Goal: Task Accomplishment & Management: Complete application form

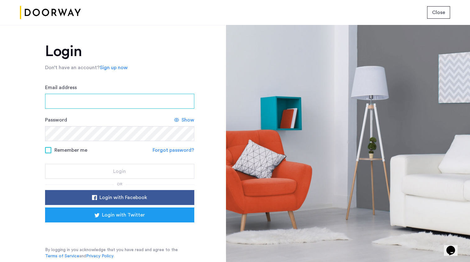
type input "**********"
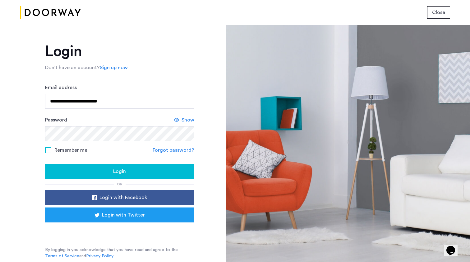
click at [184, 114] on form "**********" at bounding box center [119, 131] width 149 height 95
click at [186, 118] on span "Show" at bounding box center [188, 119] width 13 height 7
click at [46, 151] on span at bounding box center [48, 150] width 6 height 6
click at [75, 166] on button "Login" at bounding box center [119, 171] width 149 height 15
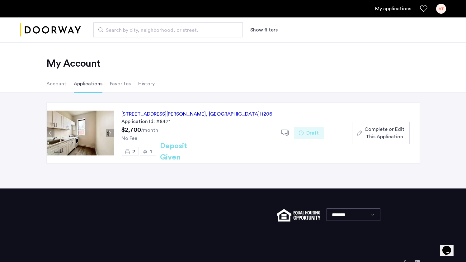
click at [393, 131] on span "Complete or Edit This Application" at bounding box center [384, 132] width 40 height 15
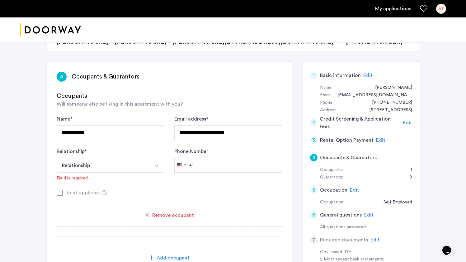
scroll to position [88, 0]
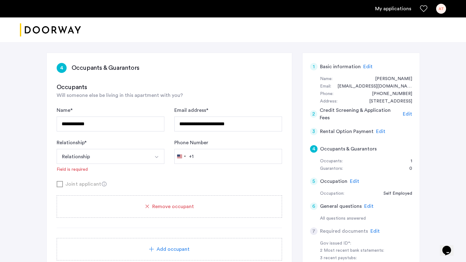
click at [170, 254] on div "Add occupant" at bounding box center [169, 249] width 225 height 22
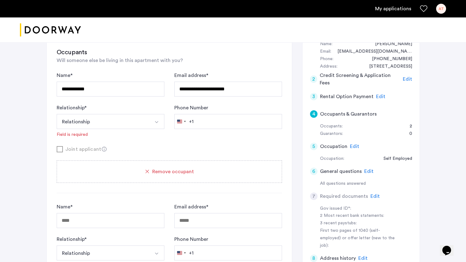
scroll to position [155, 0]
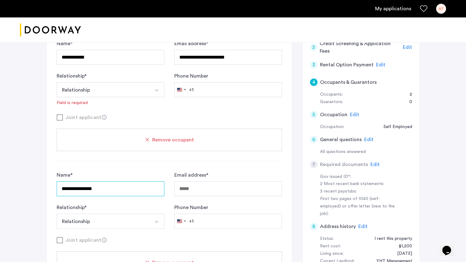
type input "**********"
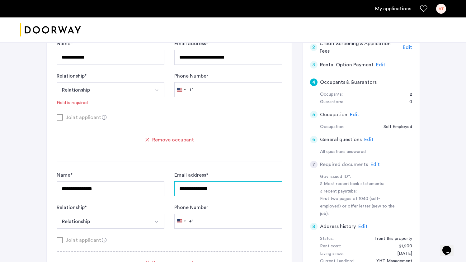
type input "**********"
click at [142, 223] on button "Relationship" at bounding box center [103, 220] width 93 height 15
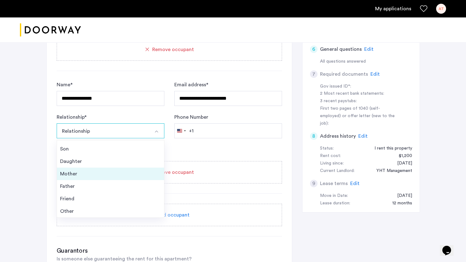
scroll to position [246, 0]
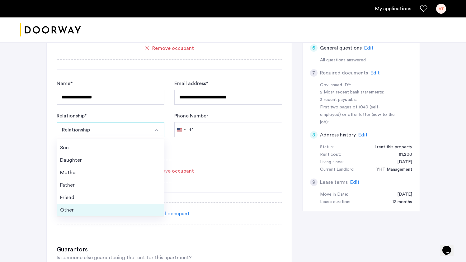
click at [110, 205] on li "Other" at bounding box center [110, 209] width 107 height 12
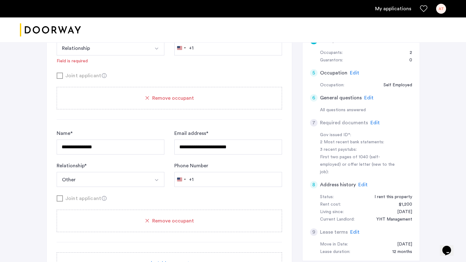
scroll to position [146, 0]
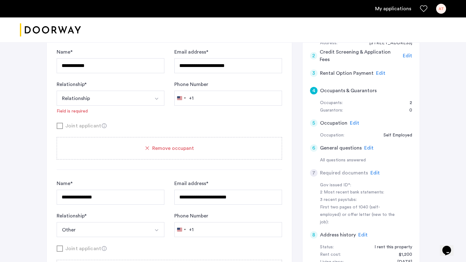
click at [90, 105] on button "Relationship" at bounding box center [103, 98] width 93 height 15
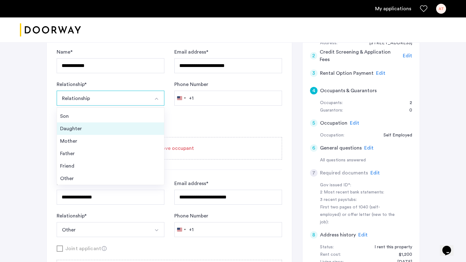
scroll to position [196, 0]
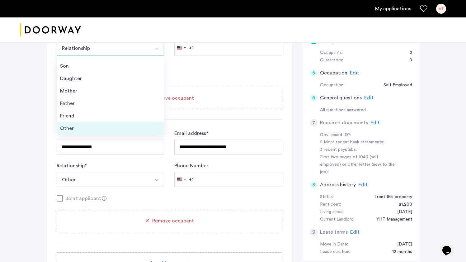
click at [85, 129] on div "Other" at bounding box center [110, 127] width 101 height 7
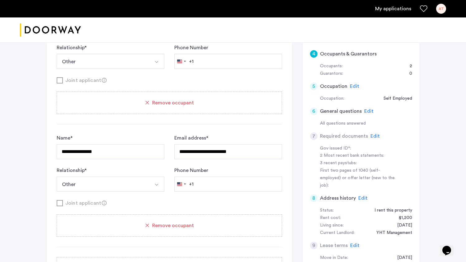
scroll to position [184, 0]
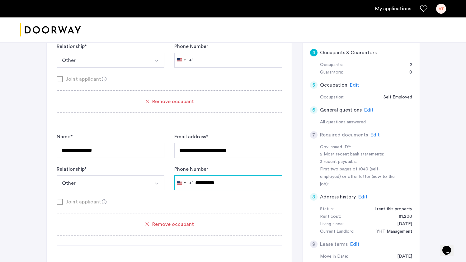
type input "**********"
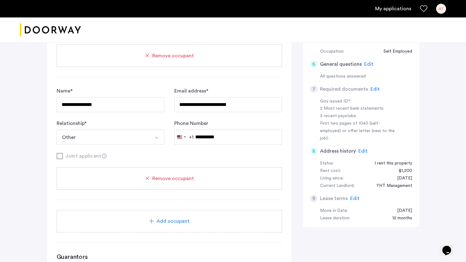
scroll to position [248, 0]
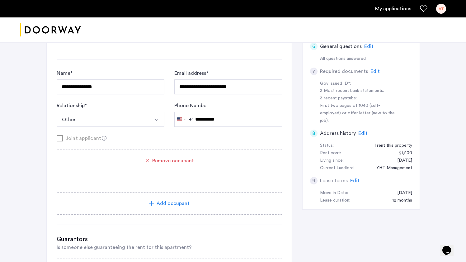
type input "**********"
click at [169, 202] on span "Add occupant" at bounding box center [172, 202] width 33 height 7
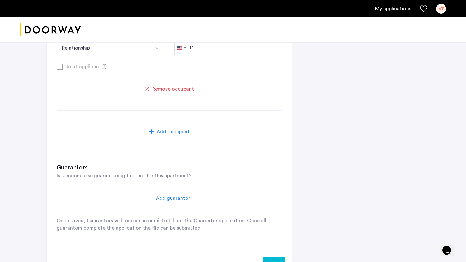
scroll to position [329, 0]
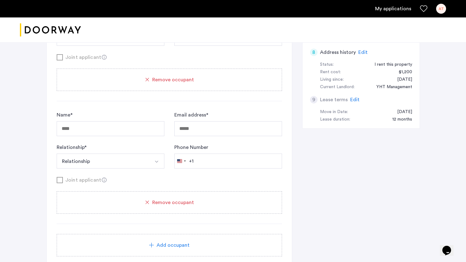
click at [170, 203] on span "Remove occupant" at bounding box center [173, 201] width 42 height 7
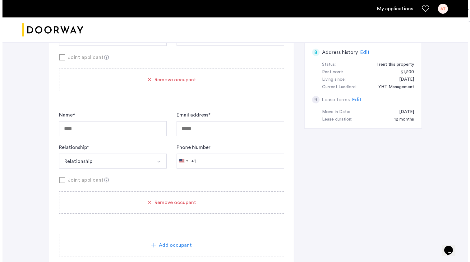
scroll to position [0, 0]
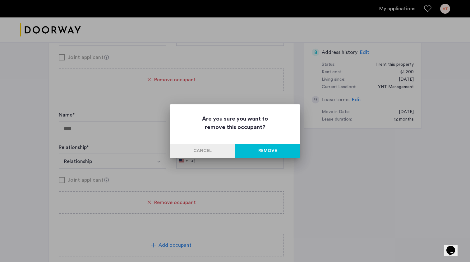
click at [264, 147] on button "Remove" at bounding box center [267, 151] width 65 height 14
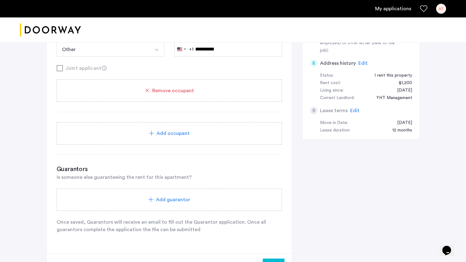
scroll to position [306, 0]
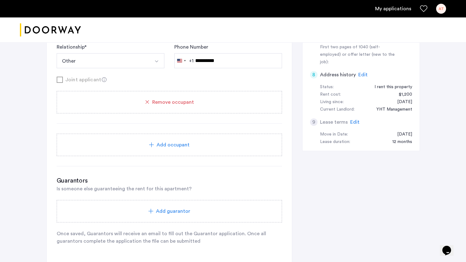
click at [171, 217] on div "Add guarantor" at bounding box center [169, 211] width 225 height 22
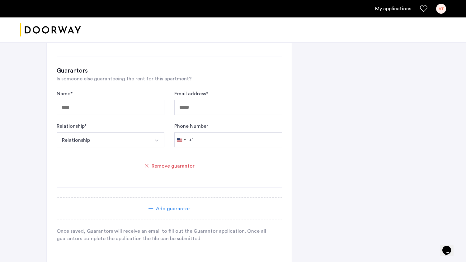
scroll to position [417, 0]
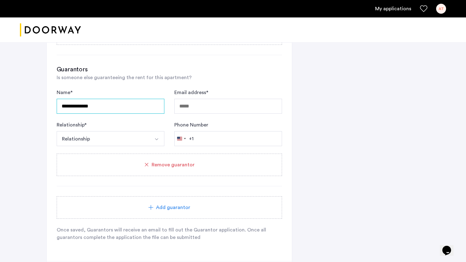
type input "**********"
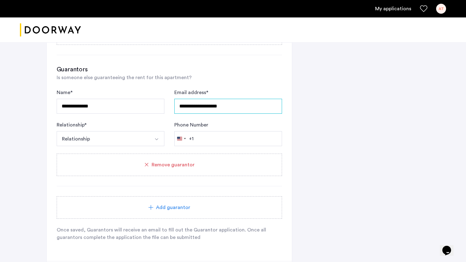
type input "**********"
click at [137, 136] on button "Relationship" at bounding box center [103, 138] width 93 height 15
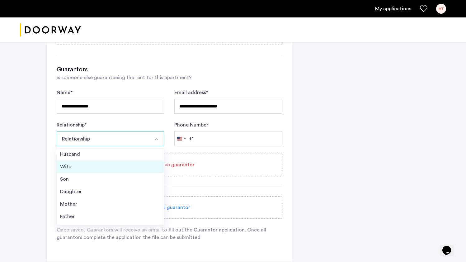
scroll to position [6, 0]
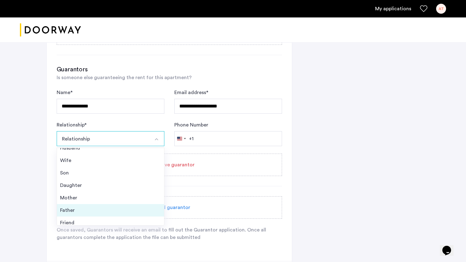
click at [100, 212] on div "Father" at bounding box center [110, 209] width 101 height 7
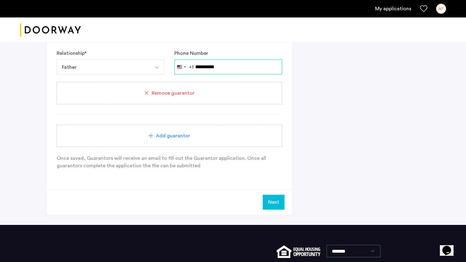
scroll to position [452, 0]
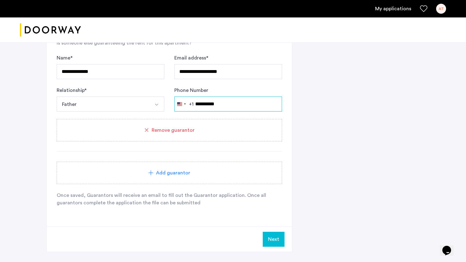
type input "**********"
click at [195, 173] on div "Add guarantor" at bounding box center [169, 172] width 210 height 7
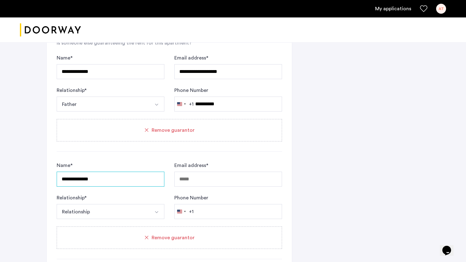
type input "**********"
click at [170, 191] on form "**********" at bounding box center [169, 189] width 225 height 57
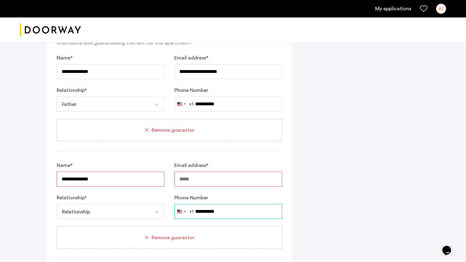
type input "**********"
click at [262, 193] on form "**********" at bounding box center [169, 189] width 225 height 57
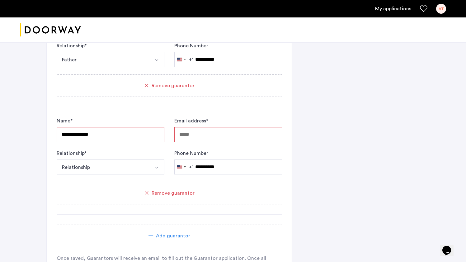
scroll to position [602, 0]
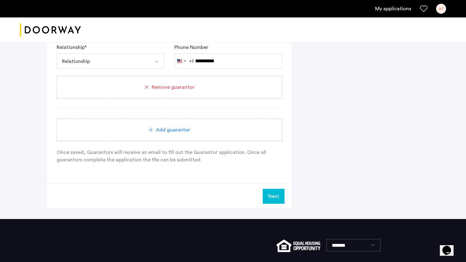
click at [230, 189] on div "Next" at bounding box center [169, 195] width 245 height 25
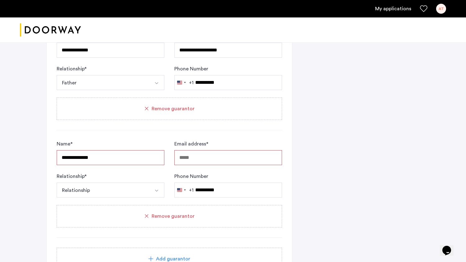
scroll to position [475, 0]
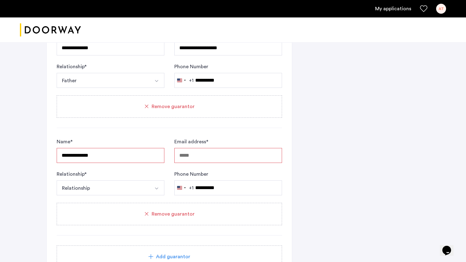
click at [113, 158] on input "**********" at bounding box center [111, 155] width 108 height 15
type input "**********"
click at [165, 174] on form "**********" at bounding box center [169, 166] width 225 height 57
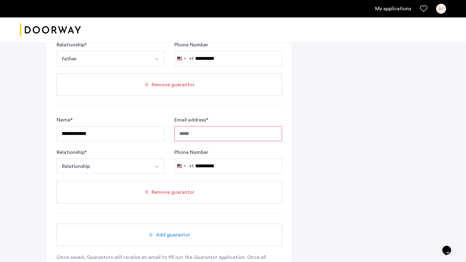
scroll to position [504, 0]
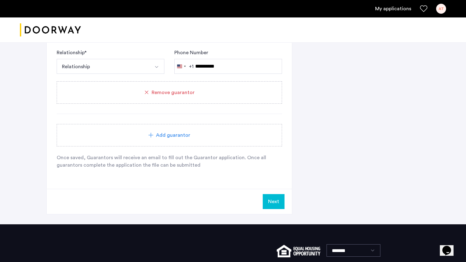
scroll to position [650, 0]
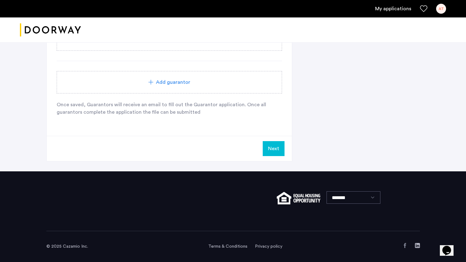
click at [270, 149] on button "Next" at bounding box center [274, 148] width 22 height 15
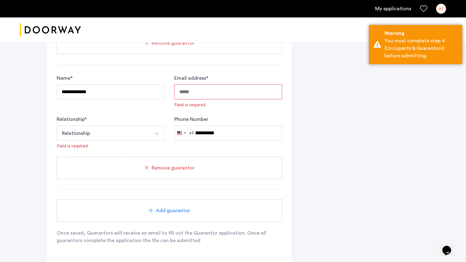
scroll to position [484, 0]
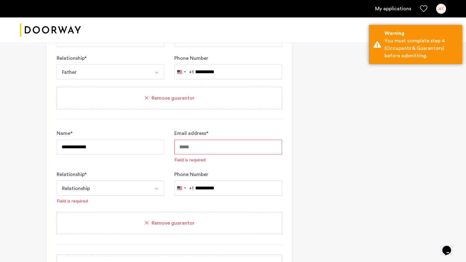
click at [263, 151] on input "Email address *" at bounding box center [228, 146] width 108 height 15
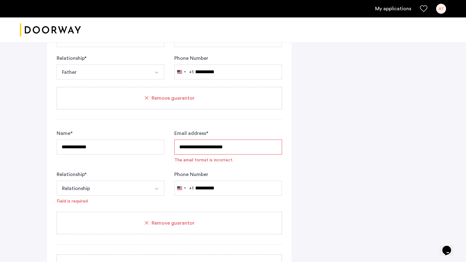
type input "**********"
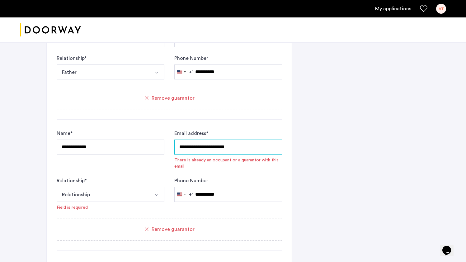
scroll to position [485, 0]
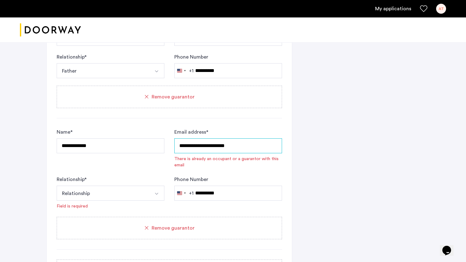
drag, startPoint x: 254, startPoint y: 144, endPoint x: 119, endPoint y: 145, distance: 134.7
click at [119, 145] on form "**********" at bounding box center [169, 168] width 225 height 81
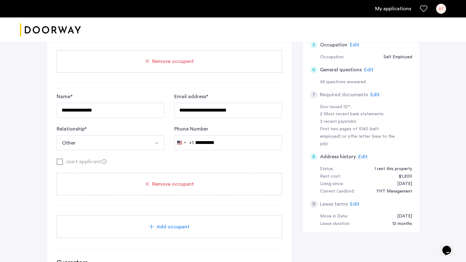
scroll to position [501, 0]
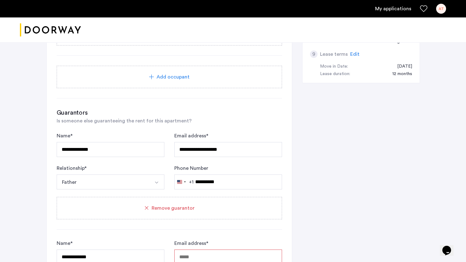
scroll to position [442, 0]
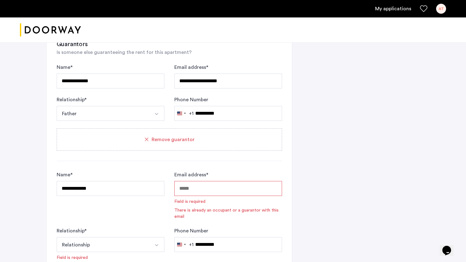
click at [249, 183] on input "Email address *" at bounding box center [228, 188] width 108 height 15
paste input "**********"
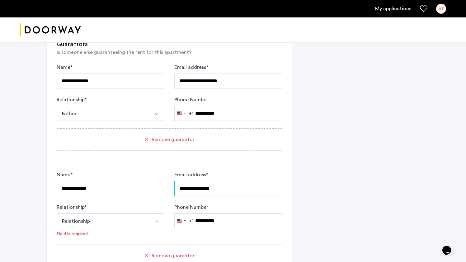
type input "**********"
click at [344, 160] on div "**********" at bounding box center [232, 42] width 373 height 689
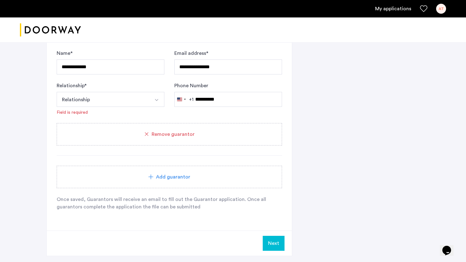
scroll to position [594, 0]
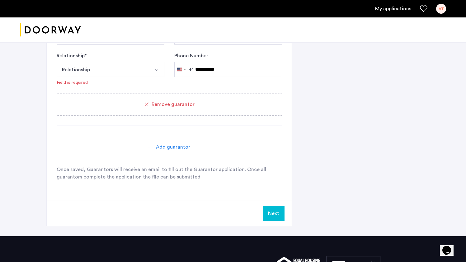
click at [270, 217] on button "Next" at bounding box center [274, 213] width 22 height 15
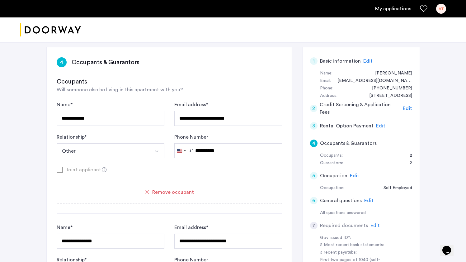
scroll to position [95, 0]
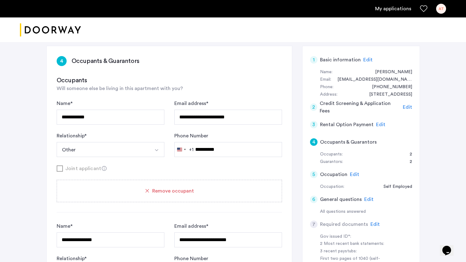
click at [136, 148] on button "Other" at bounding box center [103, 149] width 93 height 15
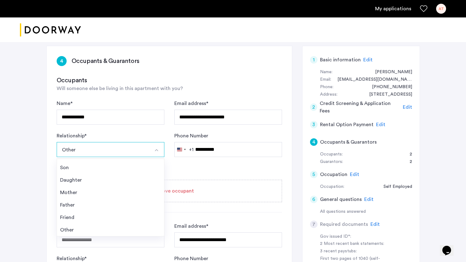
click at [135, 149] on button "Other" at bounding box center [103, 149] width 93 height 15
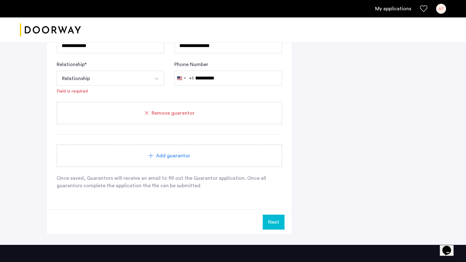
scroll to position [627, 0]
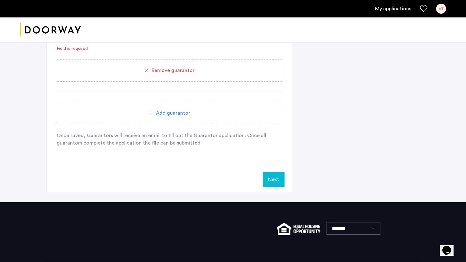
click at [272, 182] on button "Next" at bounding box center [274, 179] width 22 height 15
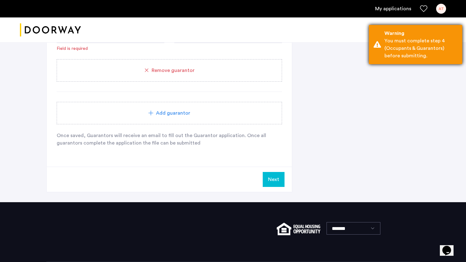
click at [415, 53] on div "You must complete step 4 (Occupants & Guarantors) before submitting." at bounding box center [420, 48] width 73 height 22
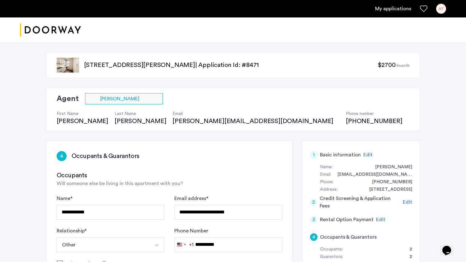
scroll to position [93, 0]
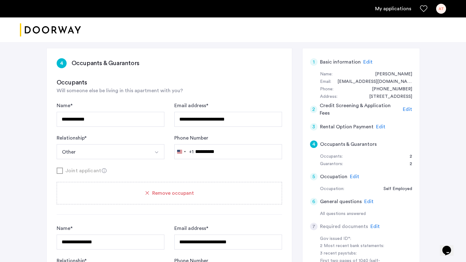
click at [62, 165] on form "**********" at bounding box center [169, 138] width 225 height 72
click at [61, 168] on div "Joint applicant" at bounding box center [169, 170] width 225 height 8
click at [67, 157] on button "Other" at bounding box center [103, 151] width 93 height 15
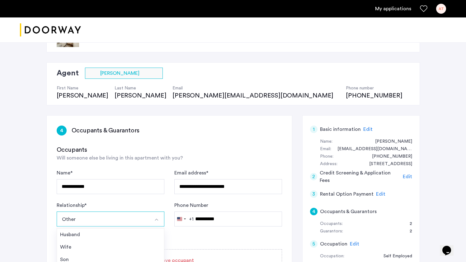
scroll to position [49, 0]
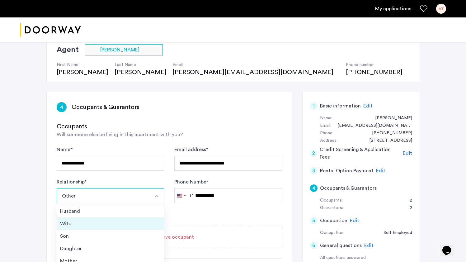
click at [76, 224] on div "Wife" at bounding box center [110, 223] width 101 height 7
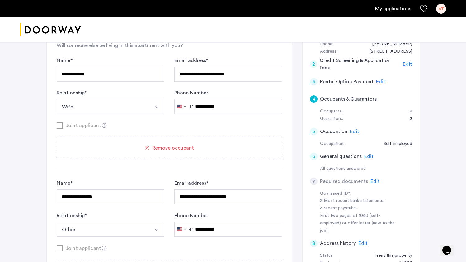
scroll to position [173, 0]
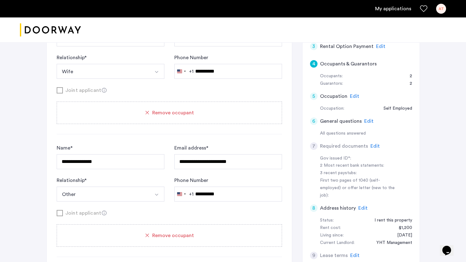
click at [92, 67] on button "Wife" at bounding box center [103, 71] width 93 height 15
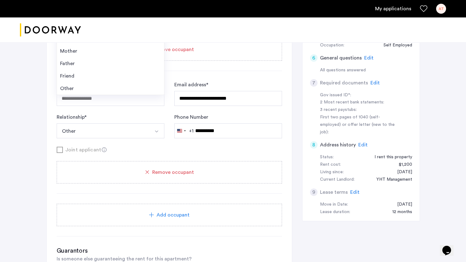
scroll to position [188, 0]
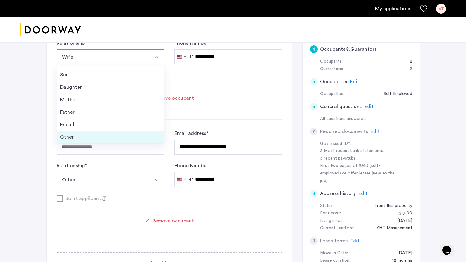
click at [88, 134] on div "Other" at bounding box center [110, 136] width 101 height 7
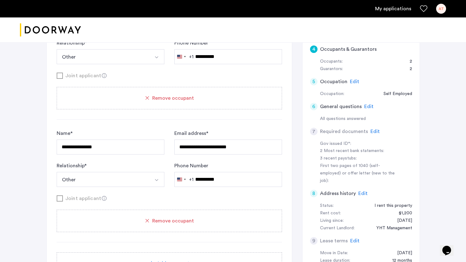
scroll to position [186, 0]
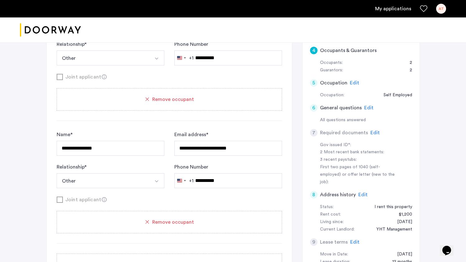
click at [111, 57] on button "Other" at bounding box center [103, 57] width 93 height 15
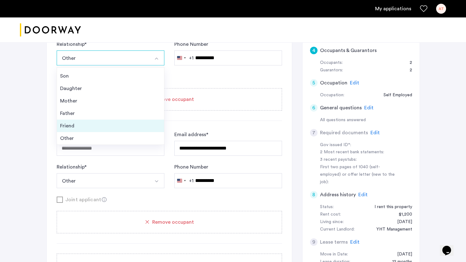
click at [93, 129] on div "Friend" at bounding box center [110, 125] width 101 height 7
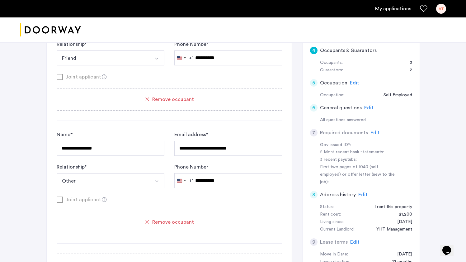
click at [89, 184] on button "Other" at bounding box center [103, 180] width 93 height 15
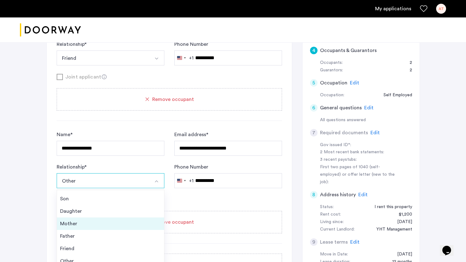
scroll to position [194, 0]
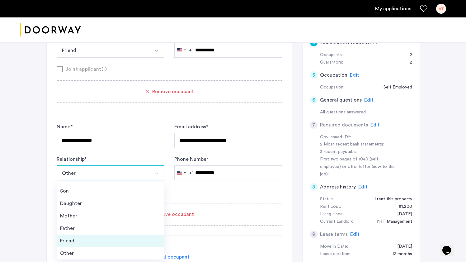
click at [99, 239] on div "Friend" at bounding box center [110, 240] width 101 height 7
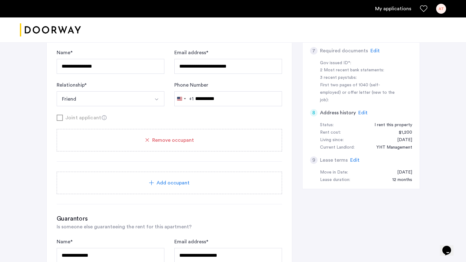
scroll to position [315, 0]
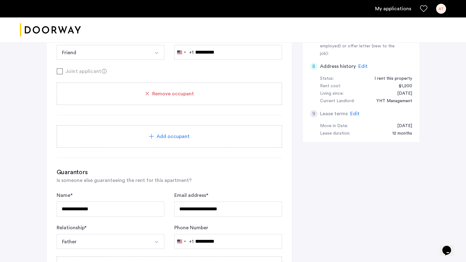
click at [232, 181] on div "Guarantors Is someone else guaranteeing the rent for this apartment?" at bounding box center [169, 176] width 225 height 16
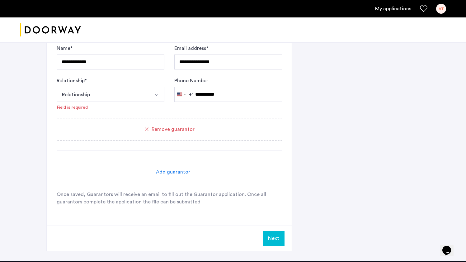
scroll to position [614, 0]
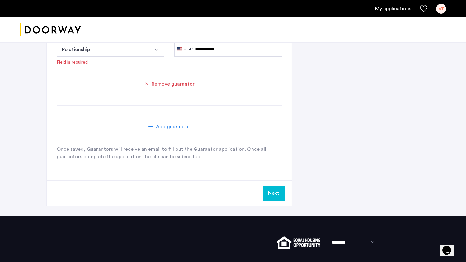
click at [279, 198] on button "Next" at bounding box center [274, 192] width 22 height 15
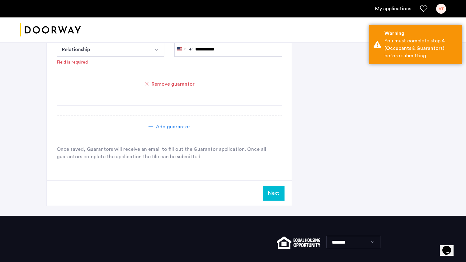
click at [279, 198] on button "Next" at bounding box center [274, 192] width 22 height 15
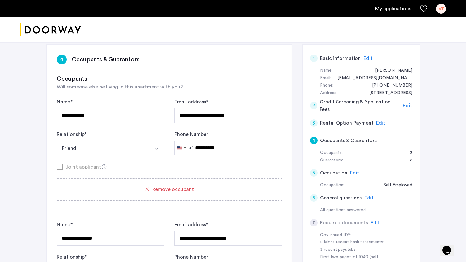
scroll to position [107, 0]
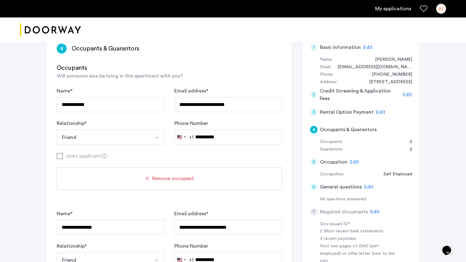
click at [373, 209] on span "Edit" at bounding box center [374, 211] width 9 height 5
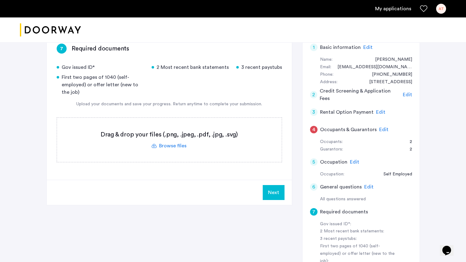
click at [380, 127] on span "Edit" at bounding box center [383, 129] width 9 height 5
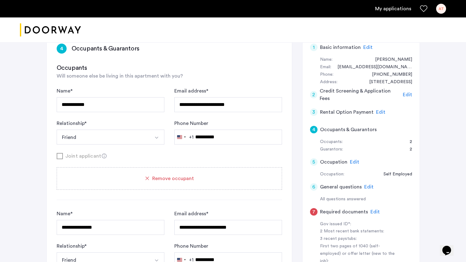
click at [371, 210] on span "Edit" at bounding box center [374, 211] width 9 height 5
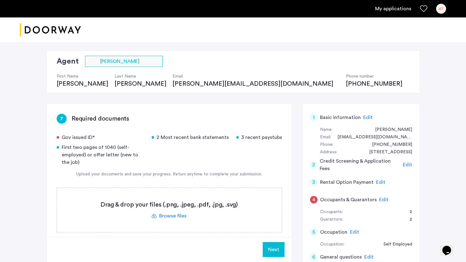
scroll to position [48, 0]
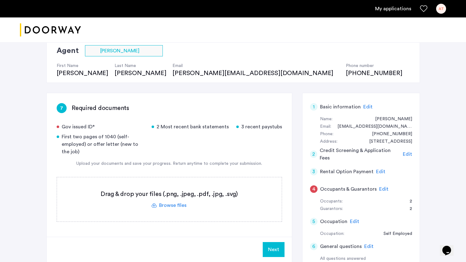
click at [188, 191] on label at bounding box center [169, 199] width 225 height 44
click at [0, 0] on input "file" at bounding box center [0, 0] width 0 height 0
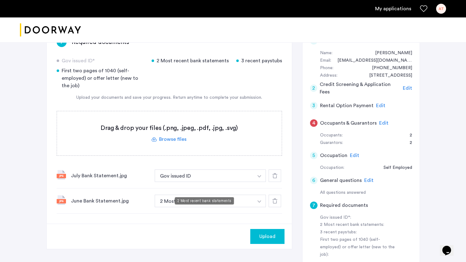
scroll to position [127, 0]
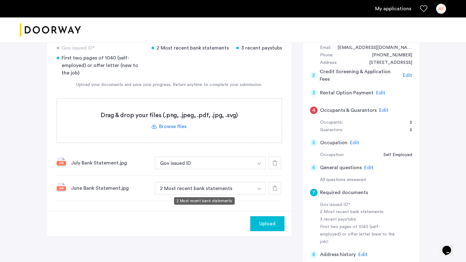
click at [177, 191] on button "2 Most recent bank statements" at bounding box center [204, 188] width 99 height 12
click at [166, 162] on button "Gov issued ID" at bounding box center [204, 162] width 99 height 12
click at [261, 162] on img "button" at bounding box center [259, 163] width 4 height 2
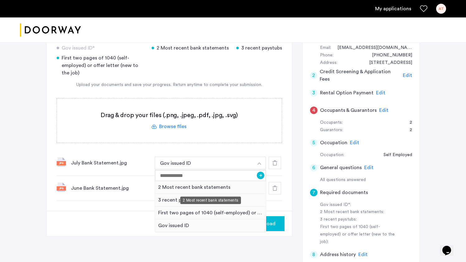
click at [228, 189] on div "2 Most recent bank statements" at bounding box center [210, 187] width 111 height 13
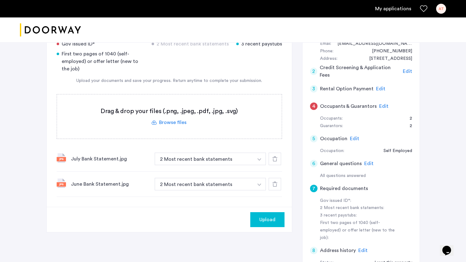
scroll to position [134, 0]
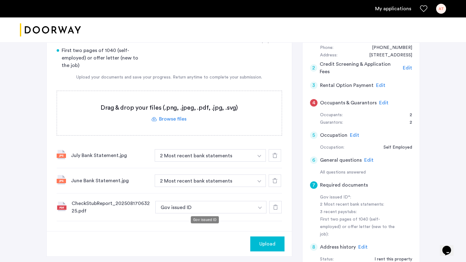
click at [183, 208] on button "Gov issued ID" at bounding box center [204, 207] width 99 height 12
click at [259, 161] on button "button" at bounding box center [259, 155] width 13 height 12
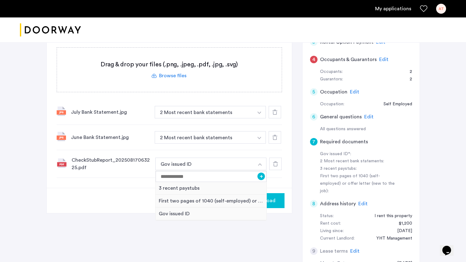
scroll to position [207, 0]
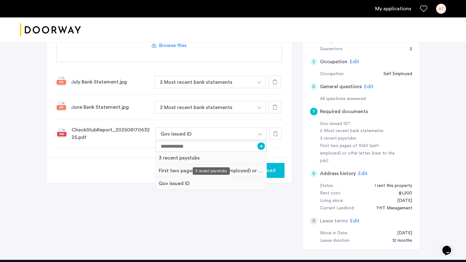
click at [175, 157] on div "3 recent paystubs" at bounding box center [211, 157] width 111 height 13
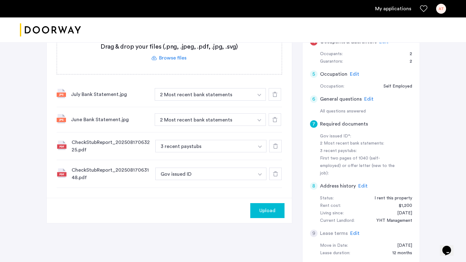
scroll to position [196, 0]
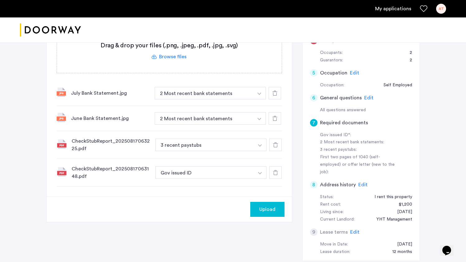
click at [260, 95] on img "button" at bounding box center [259, 93] width 4 height 2
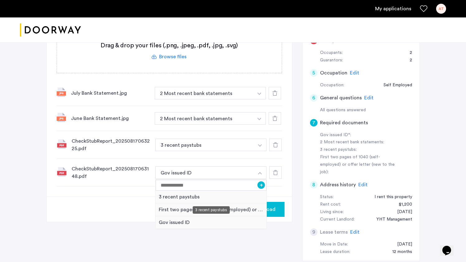
click at [195, 196] on div "3 recent paystubs" at bounding box center [211, 196] width 111 height 13
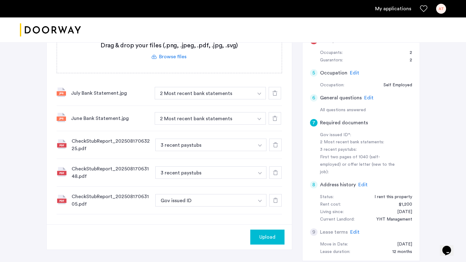
click at [260, 95] on img "button" at bounding box center [259, 93] width 4 height 2
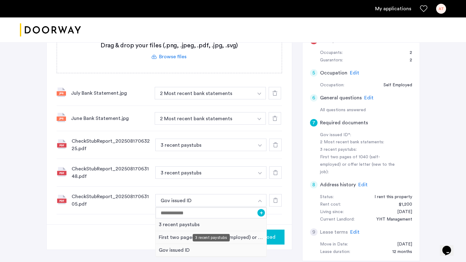
click at [194, 224] on div "3 recent paystubs" at bounding box center [211, 224] width 111 height 13
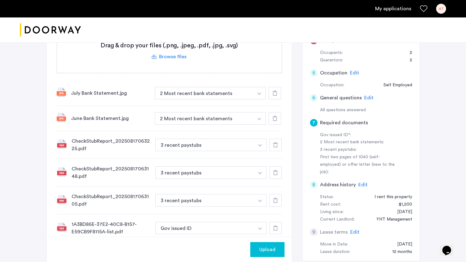
click at [260, 95] on img "button" at bounding box center [259, 93] width 4 height 2
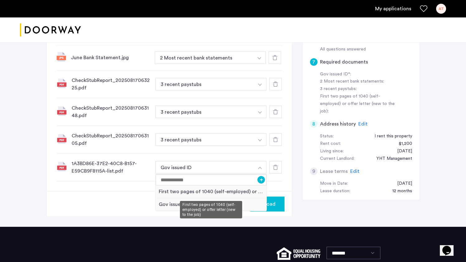
scroll to position [275, 0]
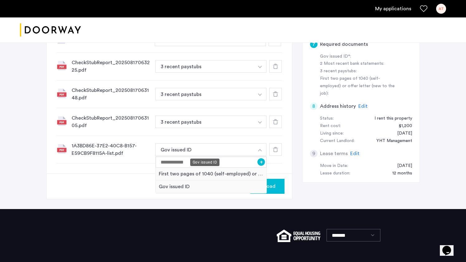
click at [229, 146] on button "Gov issued ID" at bounding box center [204, 149] width 99 height 12
click at [254, 147] on button "button" at bounding box center [260, 149] width 13 height 12
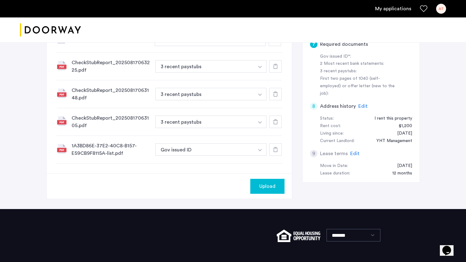
click at [259, 21] on button "button" at bounding box center [259, 14] width 13 height 12
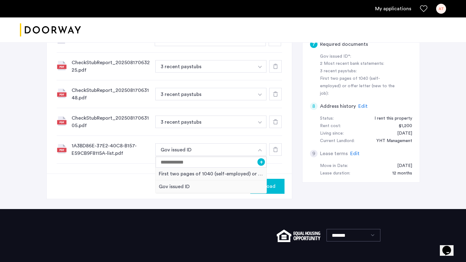
click at [224, 139] on div "1A3BD86E-37E2-40C8-B157-E59CB9F8115A-list.pdf Gov issued ID + First two pages o…" at bounding box center [169, 150] width 225 height 28
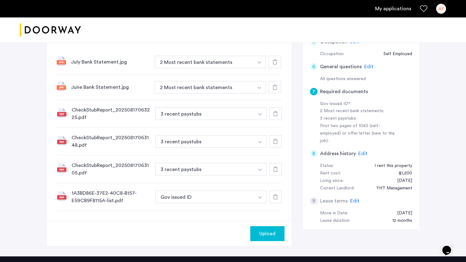
scroll to position [181, 0]
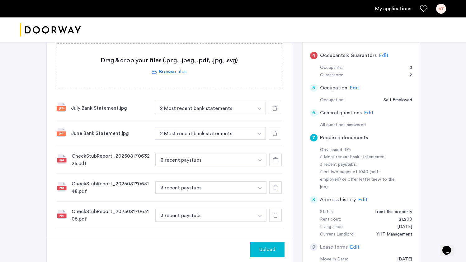
click at [274, 108] on icon at bounding box center [274, 107] width 5 height 5
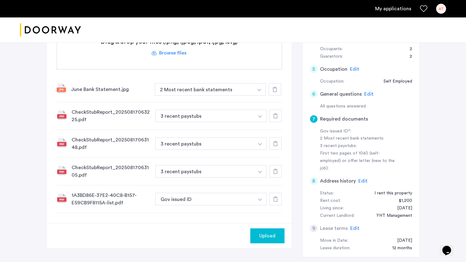
scroll to position [199, 0]
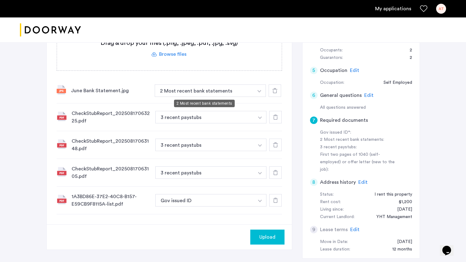
click at [213, 93] on button "2 Most recent bank statements" at bounding box center [204, 90] width 99 height 12
click at [257, 90] on button "button" at bounding box center [259, 90] width 13 height 12
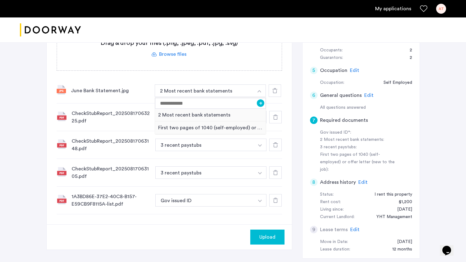
click at [257, 90] on button "button" at bounding box center [259, 90] width 13 height 12
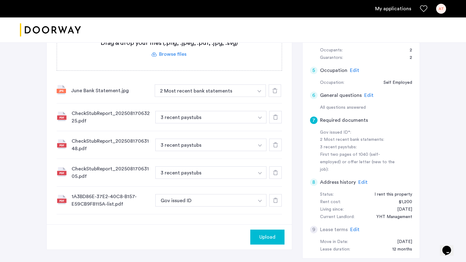
click at [257, 90] on button "button" at bounding box center [259, 90] width 13 height 12
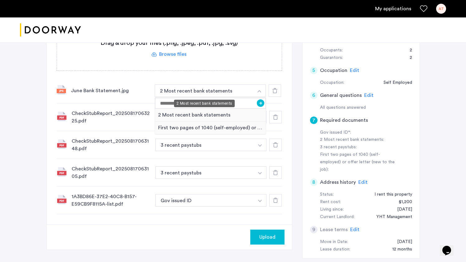
click at [245, 90] on button "2 Most recent bank statements" at bounding box center [204, 90] width 99 height 12
click at [258, 91] on img "button" at bounding box center [259, 91] width 4 height 2
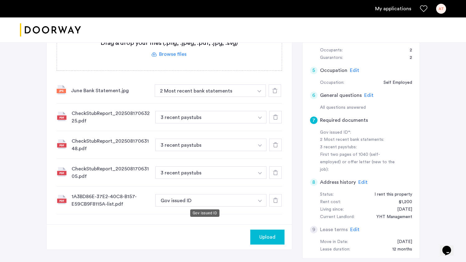
click at [203, 198] on button "Gov issued ID" at bounding box center [204, 200] width 99 height 12
click at [273, 198] on icon at bounding box center [275, 200] width 5 height 5
click at [258, 92] on img "button" at bounding box center [259, 91] width 4 height 2
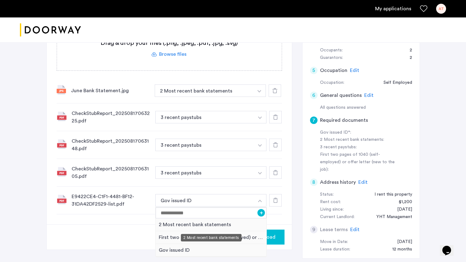
click at [213, 227] on div "2 Most recent bank statements" at bounding box center [211, 224] width 111 height 13
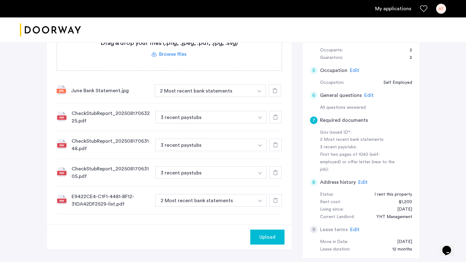
scroll to position [194, 0]
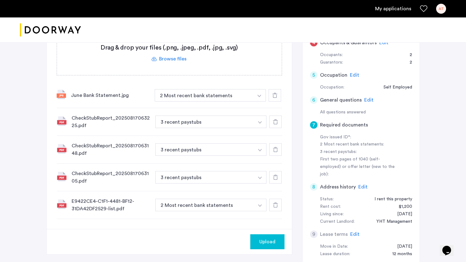
click at [275, 98] on div at bounding box center [274, 95] width 12 height 12
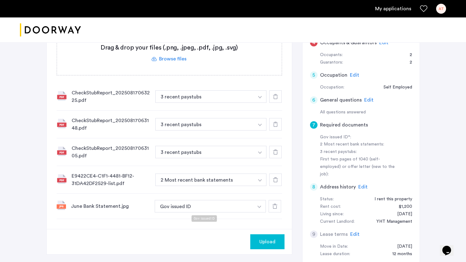
click at [207, 207] on button "Gov issued ID" at bounding box center [204, 206] width 99 height 12
click at [258, 103] on button "button" at bounding box center [260, 96] width 13 height 12
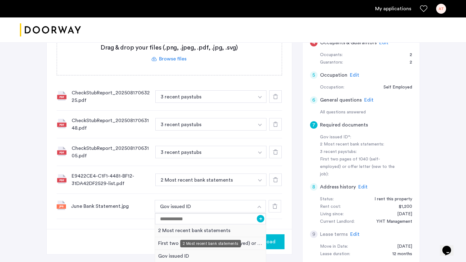
click at [207, 232] on div "2 Most recent bank statements" at bounding box center [210, 230] width 111 height 13
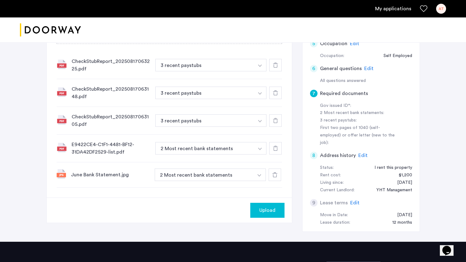
scroll to position [219, 0]
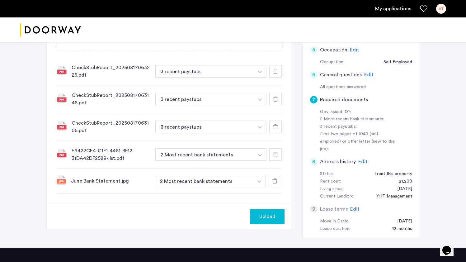
click at [260, 77] on button "button" at bounding box center [260, 71] width 13 height 12
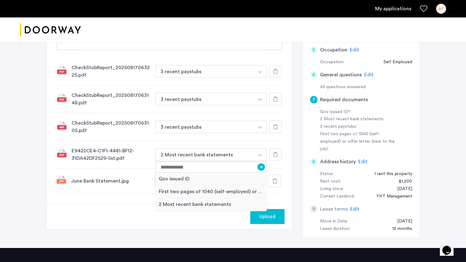
click at [260, 154] on button "button" at bounding box center [260, 154] width 13 height 12
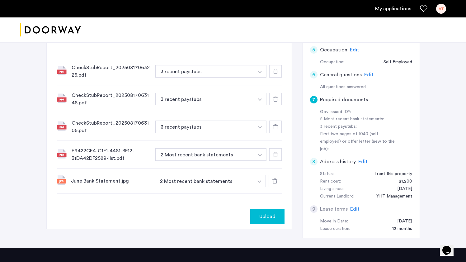
click at [274, 154] on icon at bounding box center [275, 154] width 5 height 5
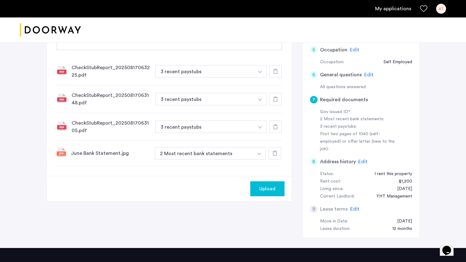
click at [274, 155] on icon at bounding box center [274, 153] width 5 height 5
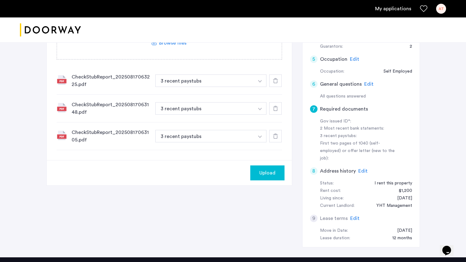
scroll to position [142, 0]
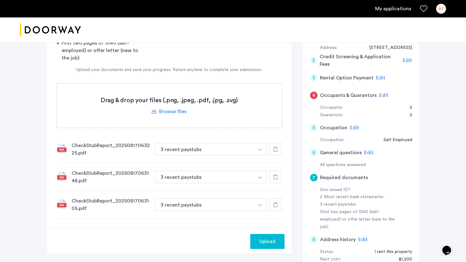
click at [129, 151] on div "CheckStubReport_20250817063225.pdf" at bounding box center [111, 149] width 79 height 15
click at [272, 203] on div at bounding box center [275, 204] width 12 height 12
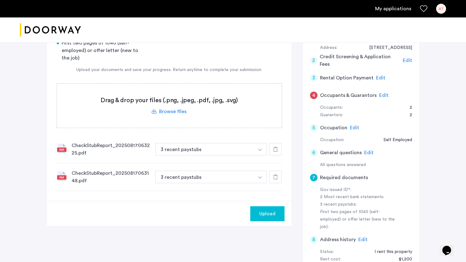
click at [272, 176] on div at bounding box center [275, 176] width 12 height 12
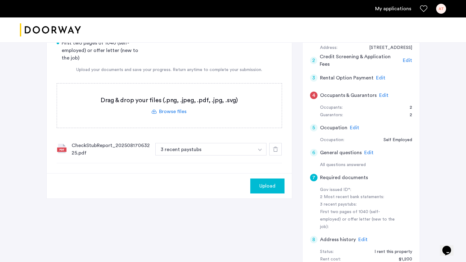
click at [273, 152] on div at bounding box center [275, 149] width 12 height 12
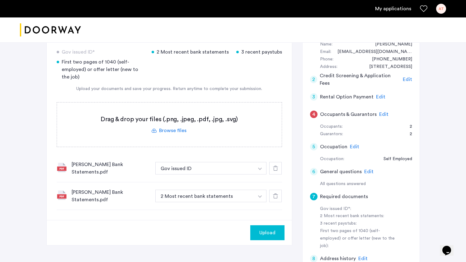
scroll to position [124, 0]
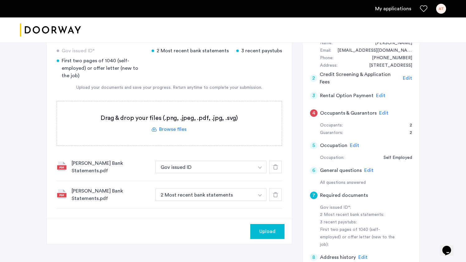
click at [264, 162] on button "button" at bounding box center [260, 167] width 13 height 12
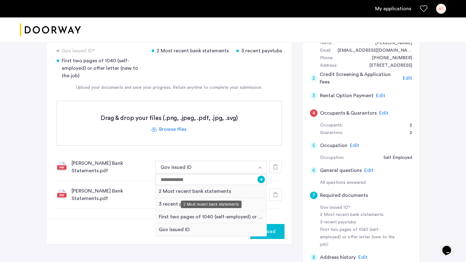
click at [181, 193] on div "2 Most recent bank statements" at bounding box center [211, 191] width 111 height 13
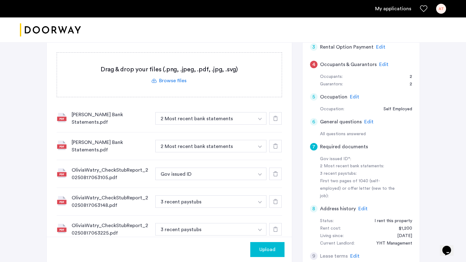
scroll to position [200, 0]
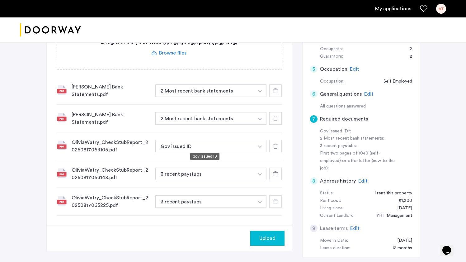
click at [175, 145] on button "Gov issued ID" at bounding box center [204, 146] width 99 height 12
click at [189, 142] on button "Gov issued ID" at bounding box center [204, 146] width 99 height 12
click at [254, 97] on button "button" at bounding box center [260, 90] width 13 height 12
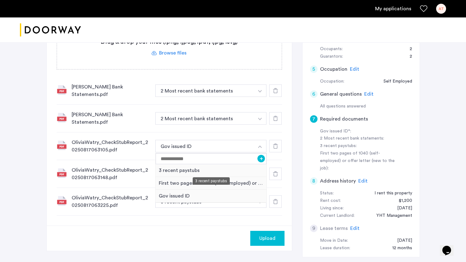
click at [188, 169] on div "3 recent paystubs" at bounding box center [211, 170] width 111 height 13
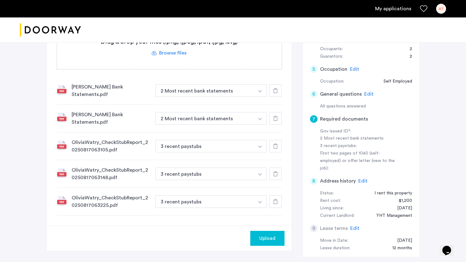
click at [259, 92] on img "button" at bounding box center [260, 91] width 4 height 2
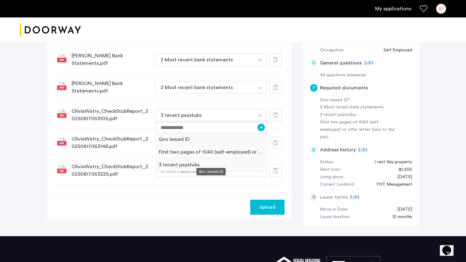
scroll to position [266, 0]
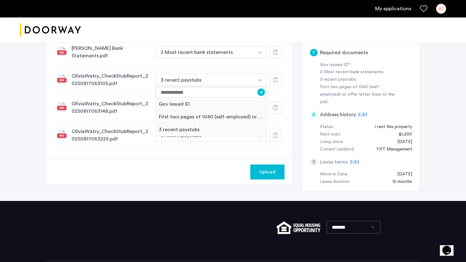
click at [199, 163] on div "Upload" at bounding box center [169, 171] width 245 height 25
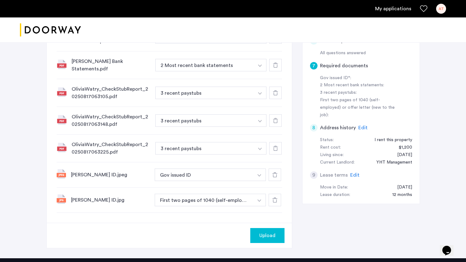
scroll to position [254, 0]
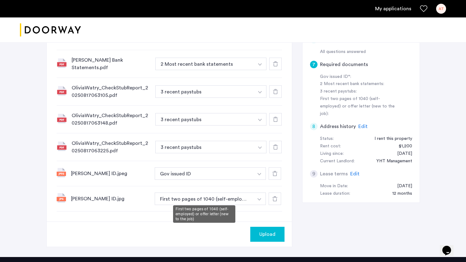
click at [219, 197] on button "First two pages of 1040 (self-employed) or offer letter (new to the job)" at bounding box center [204, 198] width 99 height 12
click at [259, 42] on button "button" at bounding box center [260, 36] width 13 height 12
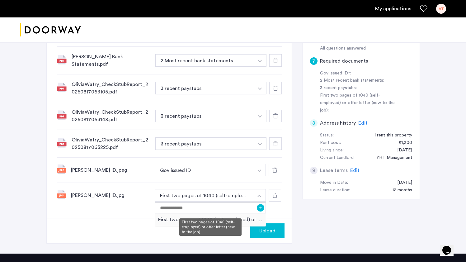
scroll to position [266, 0]
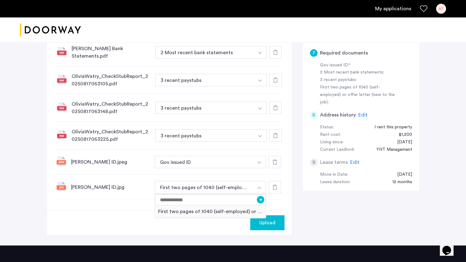
click at [167, 216] on div "Upload" at bounding box center [169, 222] width 245 height 25
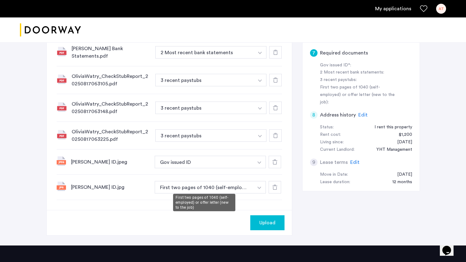
click at [226, 184] on button "First two pages of 1040 (self-employed) or offer letter (new to the job)" at bounding box center [204, 187] width 99 height 12
click at [262, 31] on button "button" at bounding box center [260, 24] width 13 height 12
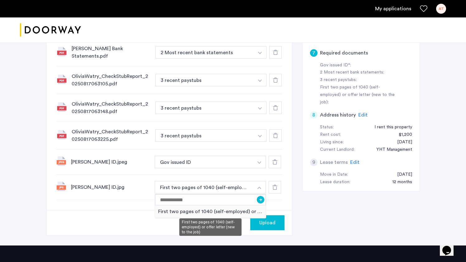
click at [218, 210] on div "First two pages of 1040 (self-employed) or offer letter (new to the job)" at bounding box center [210, 211] width 111 height 13
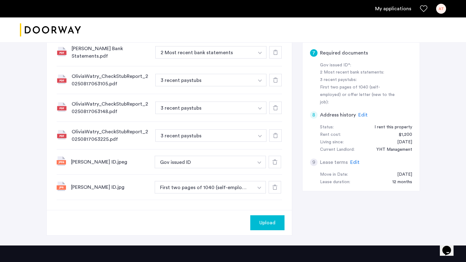
click at [256, 31] on button "button" at bounding box center [260, 24] width 13 height 12
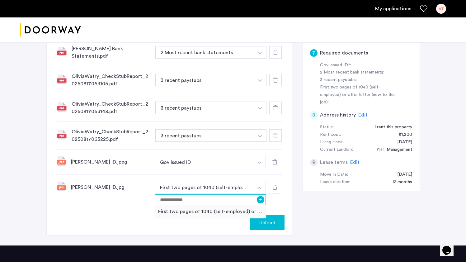
click at [213, 197] on input at bounding box center [210, 199] width 111 height 11
type input "**********"
click at [261, 199] on button "+" at bounding box center [260, 199] width 7 height 7
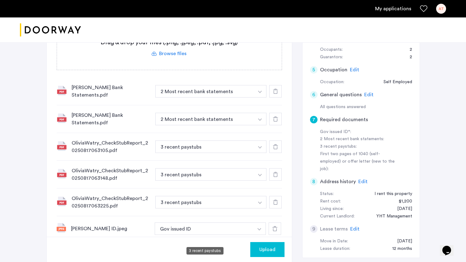
scroll to position [76, 0]
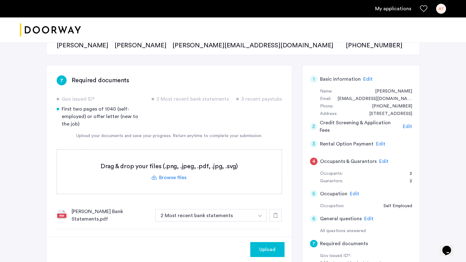
click at [81, 109] on div "First two pages of 1040 (self-employed) or offer letter (new to the job)" at bounding box center [100, 116] width 87 height 22
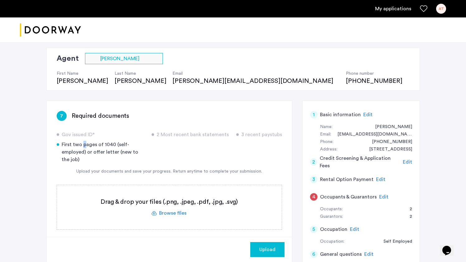
scroll to position [70, 0]
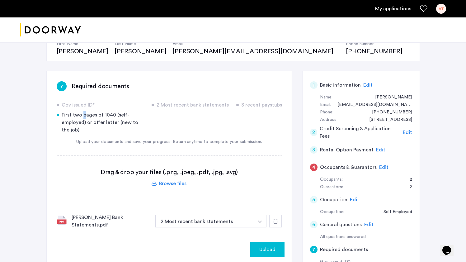
click at [81, 112] on div "First two pages of 1040 (self-employed) or offer letter (new to the job)" at bounding box center [100, 122] width 87 height 22
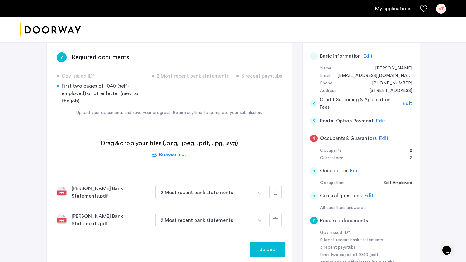
scroll to position [110, 0]
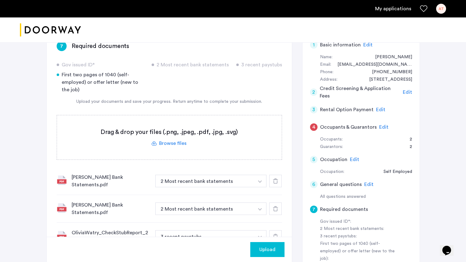
click at [175, 137] on label at bounding box center [169, 137] width 225 height 44
click at [0, 0] on input "file" at bounding box center [0, 0] width 0 height 0
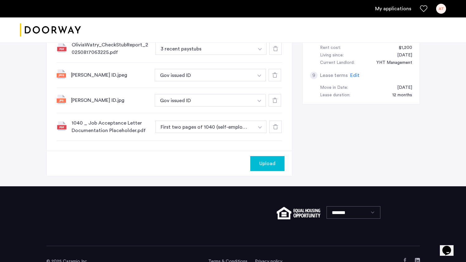
scroll to position [352, 0]
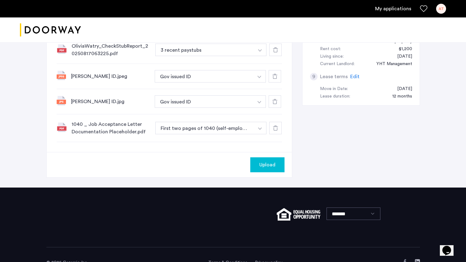
click at [259, 162] on span "Upload" at bounding box center [267, 164] width 16 height 7
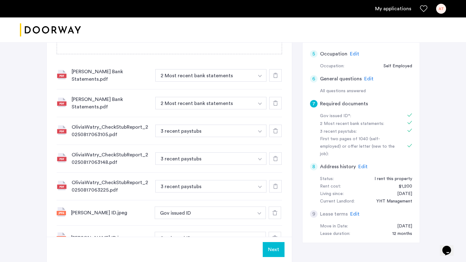
scroll to position [222, 0]
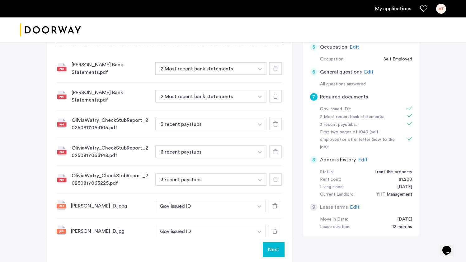
click at [278, 251] on button "Next" at bounding box center [274, 249] width 22 height 15
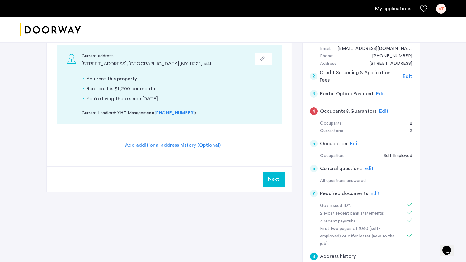
scroll to position [86, 0]
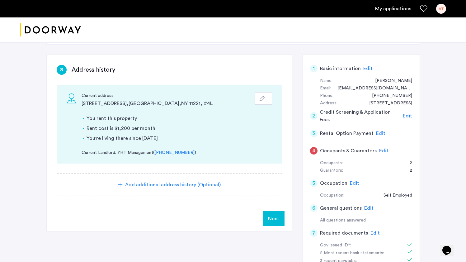
click at [176, 184] on span "Add additional address history (Optional)" at bounding box center [173, 184] width 96 height 7
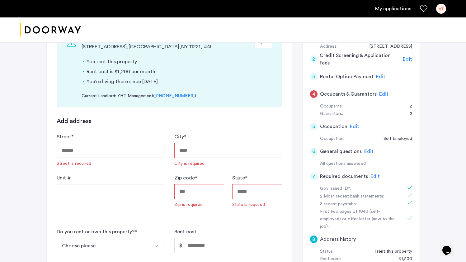
scroll to position [95, 0]
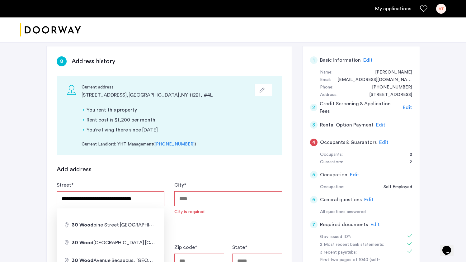
type input "**********"
type input "********"
type input "*****"
type input "**"
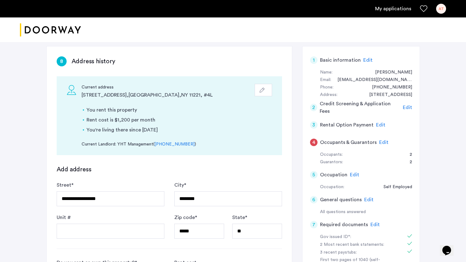
scroll to position [176, 0]
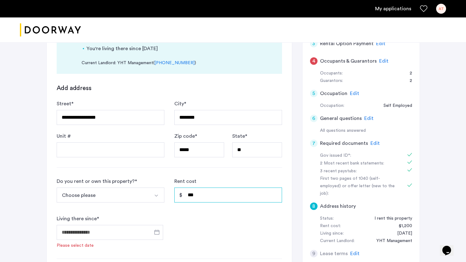
type input "*****"
click at [114, 195] on button "Choose please" at bounding box center [103, 194] width 93 height 15
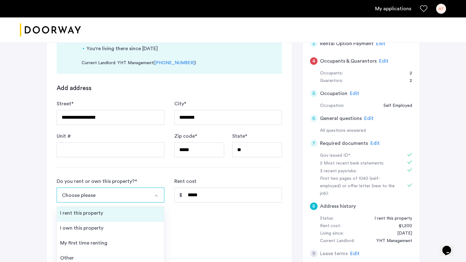
click at [99, 214] on div "I rent this property" at bounding box center [81, 212] width 43 height 7
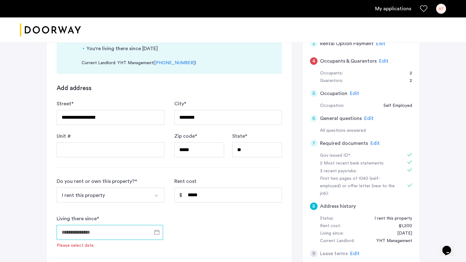
click at [109, 234] on input "Living there since *" at bounding box center [110, 232] width 106 height 15
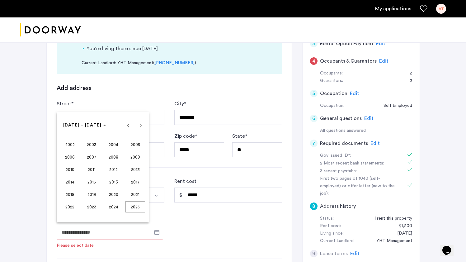
click at [114, 209] on span "2024" at bounding box center [114, 206] width 20 height 11
click at [127, 127] on span "Previous year" at bounding box center [128, 125] width 12 height 12
click at [64, 181] on span "SEP" at bounding box center [70, 181] width 20 height 11
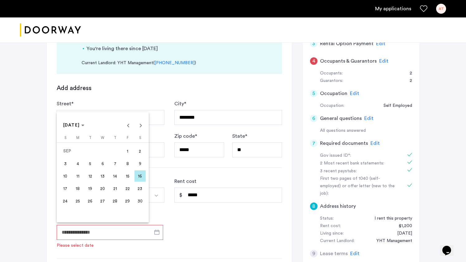
click at [190, 225] on div at bounding box center [233, 131] width 466 height 262
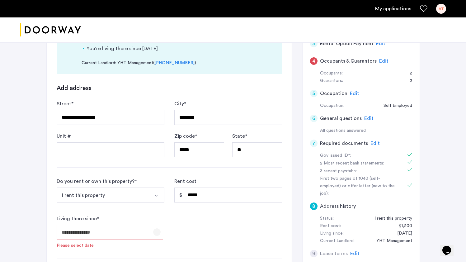
click at [156, 230] on span "Open calendar" at bounding box center [156, 231] width 15 height 15
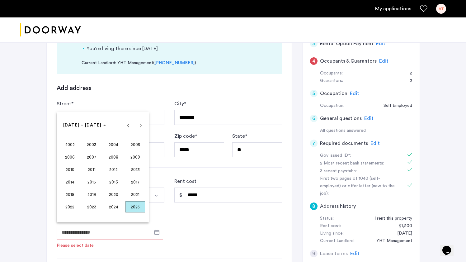
click at [87, 208] on span "2023" at bounding box center [92, 206] width 20 height 11
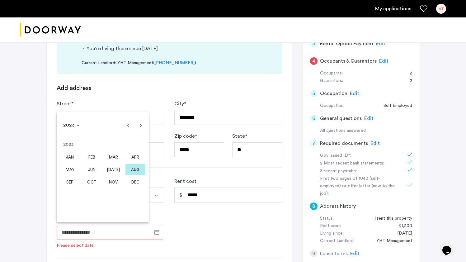
click at [70, 178] on span "SEP" at bounding box center [70, 181] width 20 height 11
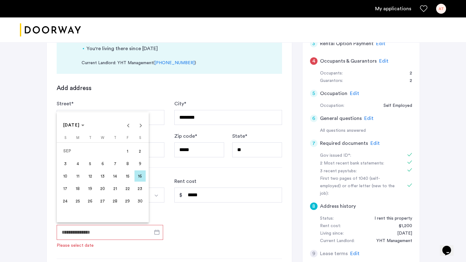
click at [125, 151] on span "1" at bounding box center [127, 150] width 11 height 11
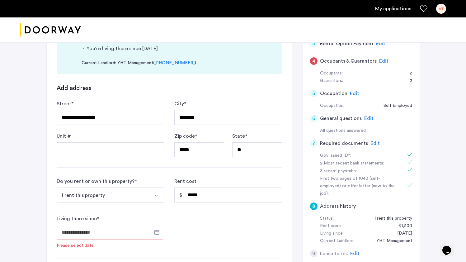
type input "**********"
click at [197, 220] on div "**********" at bounding box center [169, 208] width 225 height 62
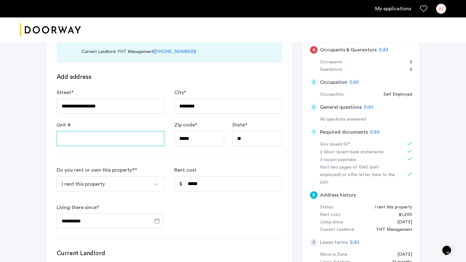
click at [150, 141] on input "Unit #" at bounding box center [111, 138] width 108 height 15
type input "**"
click at [203, 221] on div "**********" at bounding box center [169, 197] width 225 height 62
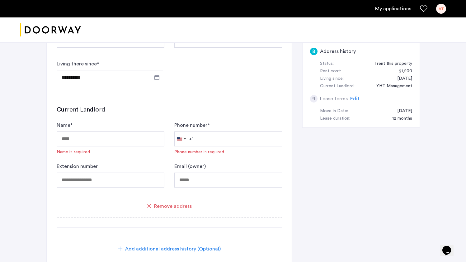
scroll to position [332, 0]
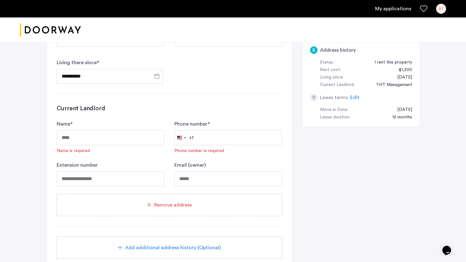
click at [188, 203] on span "Remove address" at bounding box center [173, 204] width 38 height 7
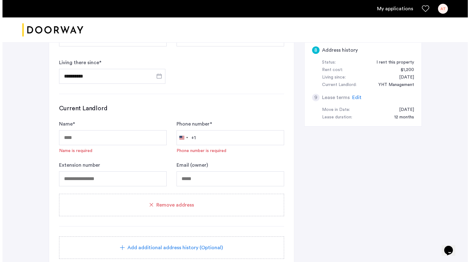
scroll to position [0, 0]
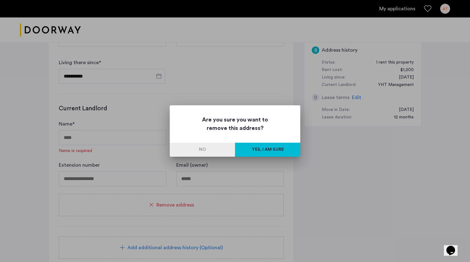
click at [257, 150] on button "Yes, I am sure" at bounding box center [267, 149] width 65 height 14
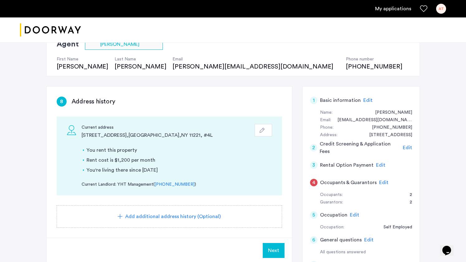
scroll to position [117, 0]
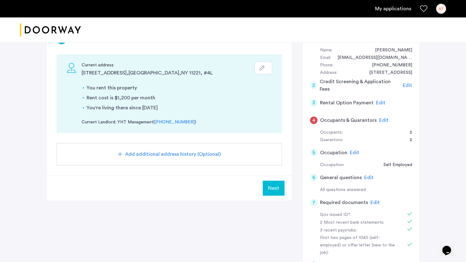
click at [195, 151] on span "Add additional address history (Optional)" at bounding box center [173, 153] width 96 height 7
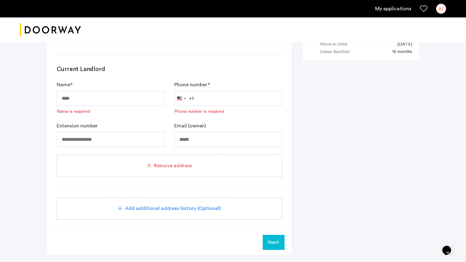
scroll to position [347, 0]
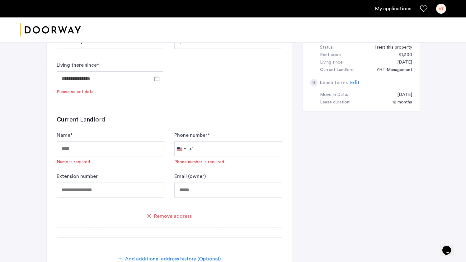
click at [166, 221] on div "Remove address" at bounding box center [169, 216] width 225 height 22
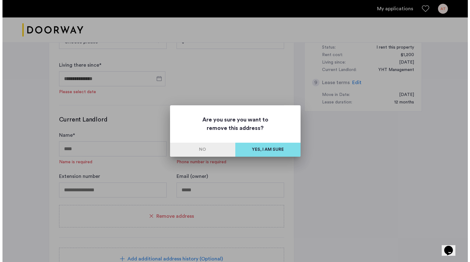
scroll to position [0, 0]
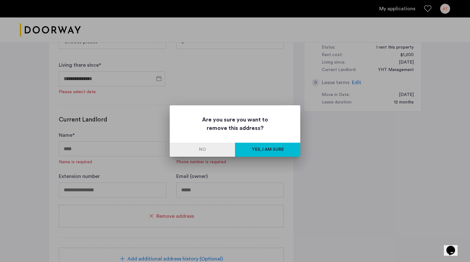
click at [254, 150] on button "Yes, I am sure" at bounding box center [267, 149] width 65 height 14
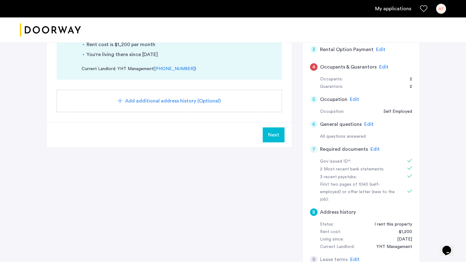
scroll to position [171, 0]
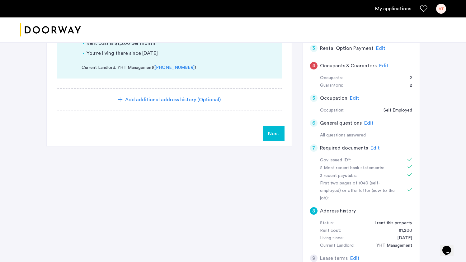
click at [268, 133] on span "Next" at bounding box center [273, 133] width 11 height 7
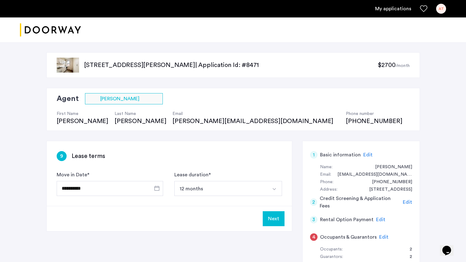
click at [273, 218] on button "Next" at bounding box center [274, 218] width 22 height 15
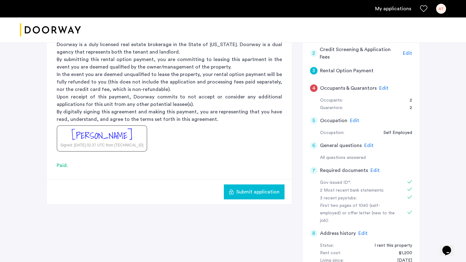
scroll to position [138, 0]
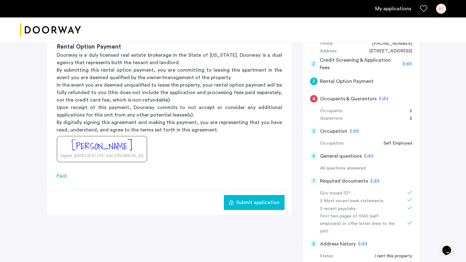
click at [86, 148] on div "[PERSON_NAME]" at bounding box center [102, 145] width 61 height 13
click at [64, 149] on div "Alexander Tillou Signed: Aug 17, 2025 at 02:37 UTC from 172.69.6.20" at bounding box center [102, 149] width 91 height 26
drag, startPoint x: 68, startPoint y: 145, endPoint x: 75, endPoint y: 145, distance: 7.2
click at [75, 145] on div "Alexander Tillou Signed: Aug 17, 2025 at 02:37 UTC from 172.69.6.20" at bounding box center [102, 149] width 91 height 26
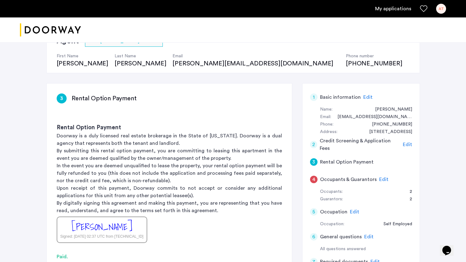
scroll to position [86, 0]
